Goal: Task Accomplishment & Management: Use online tool/utility

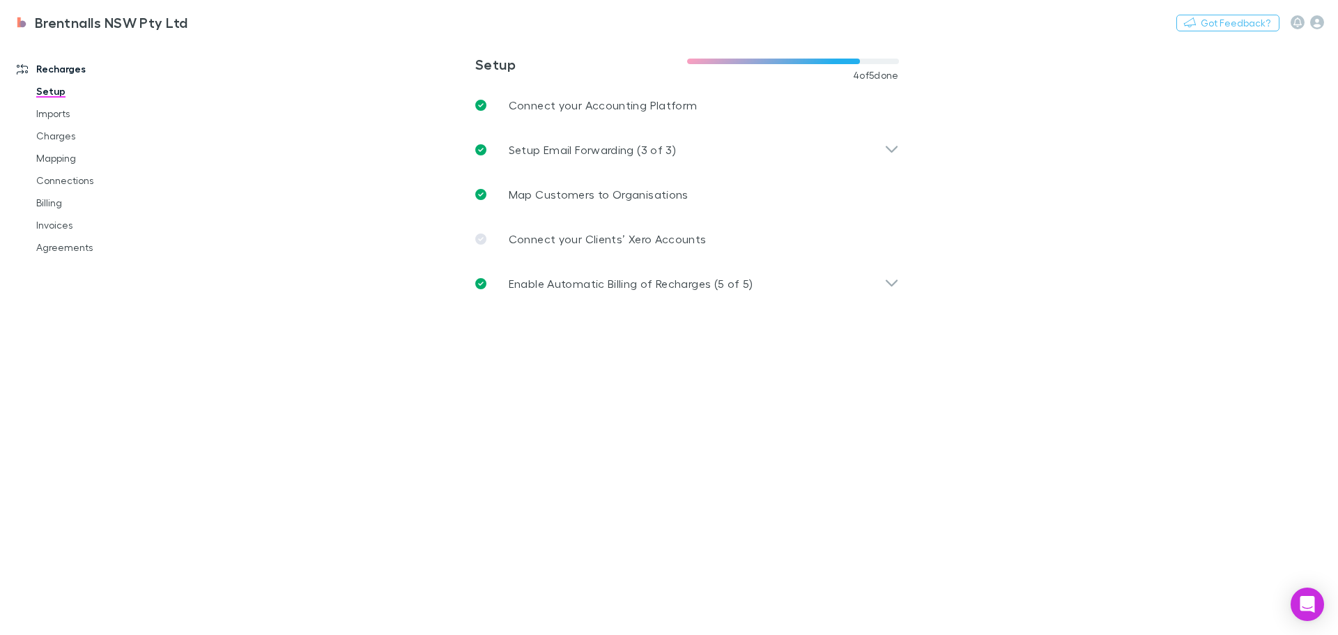
click at [59, 157] on link "Mapping" at bounding box center [105, 158] width 166 height 22
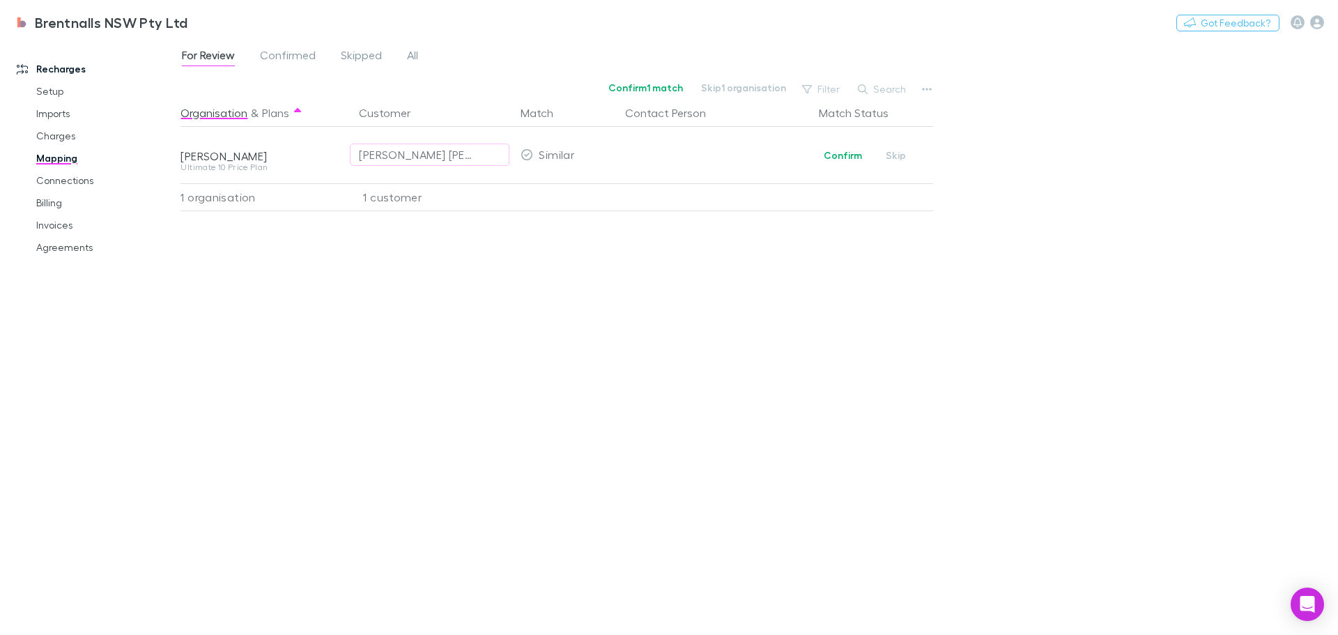
click at [54, 222] on link "Invoices" at bounding box center [105, 225] width 166 height 22
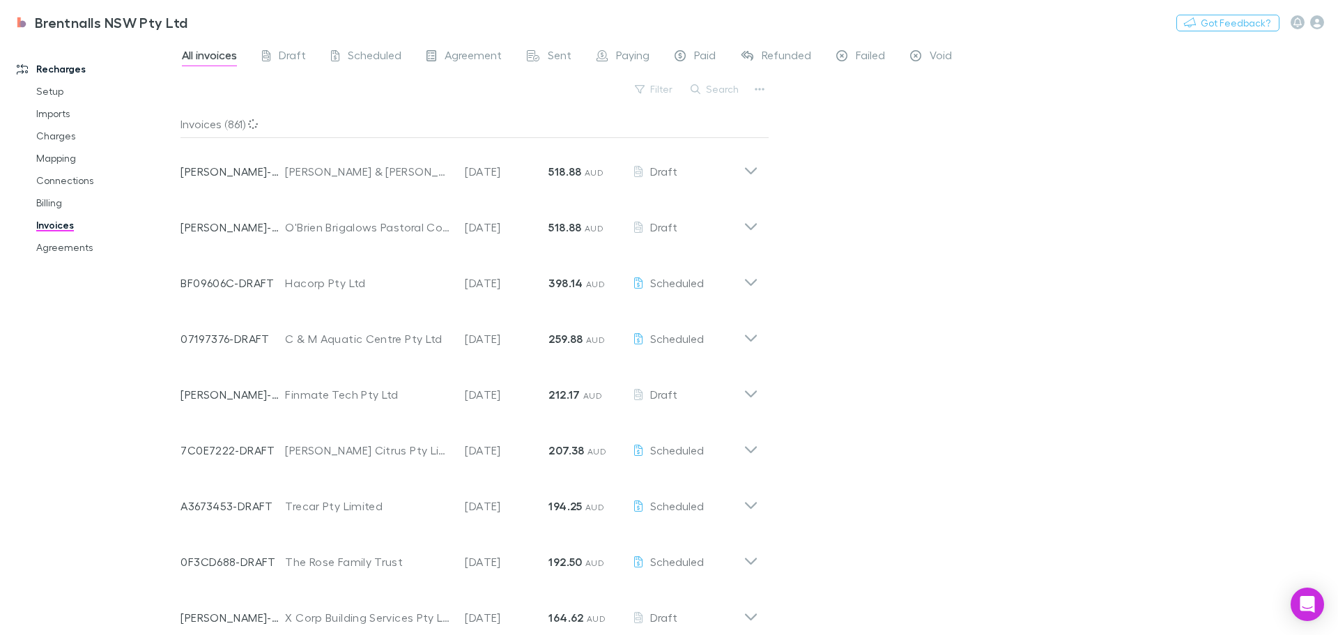
click at [713, 89] on button "Search" at bounding box center [714, 89] width 63 height 17
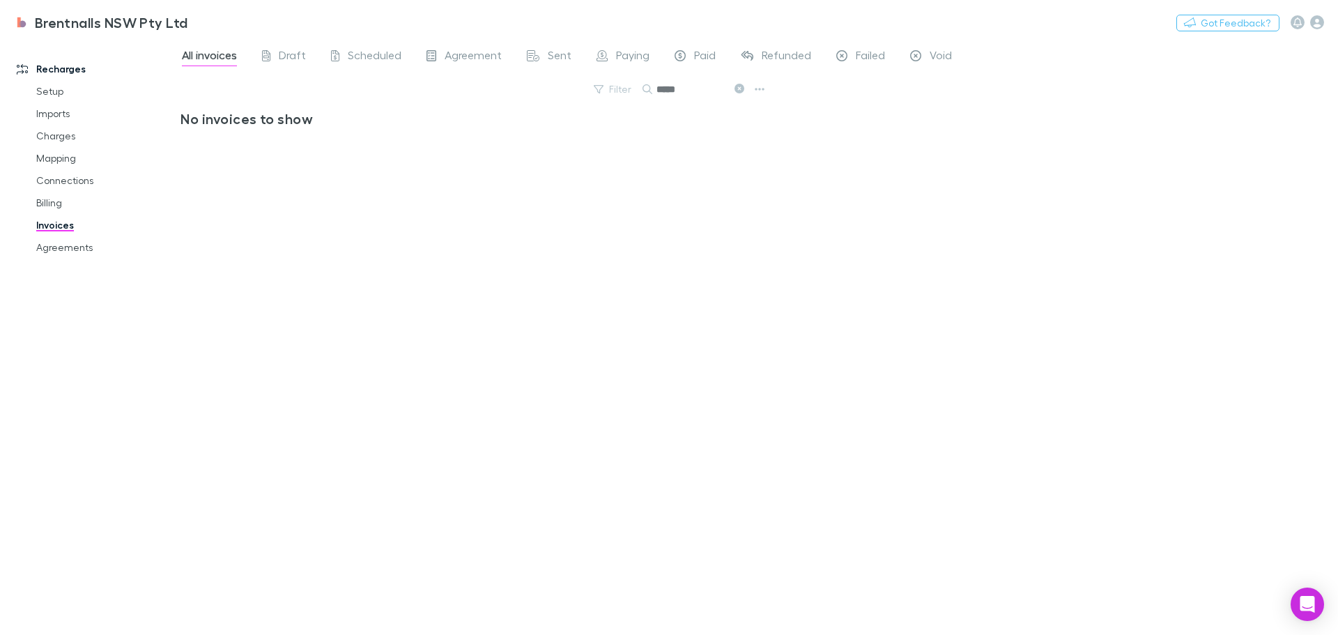
type input "*****"
click at [58, 151] on link "Mapping" at bounding box center [105, 158] width 166 height 22
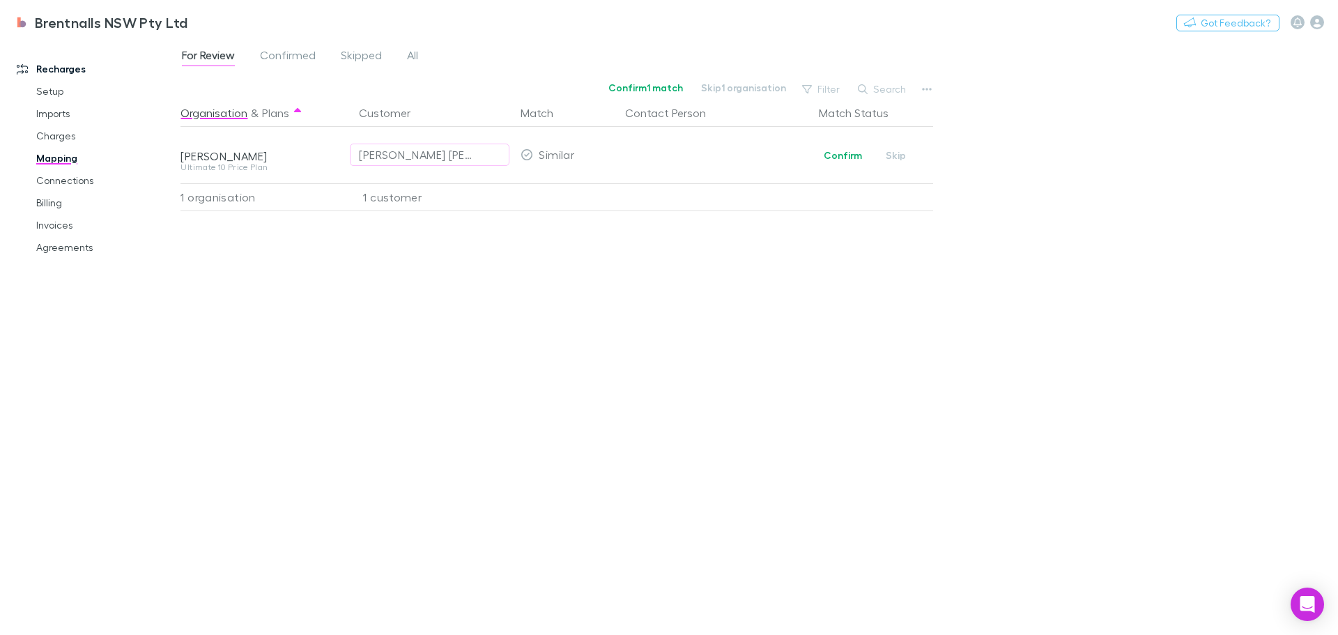
click at [892, 156] on button "Skip" at bounding box center [896, 155] width 45 height 17
click at [582, 371] on div "Organisation & Plans Customer Match Contact Person Match Status [PERSON_NAME] U…" at bounding box center [558, 361] width 756 height 525
